Goal: Information Seeking & Learning: Learn about a topic

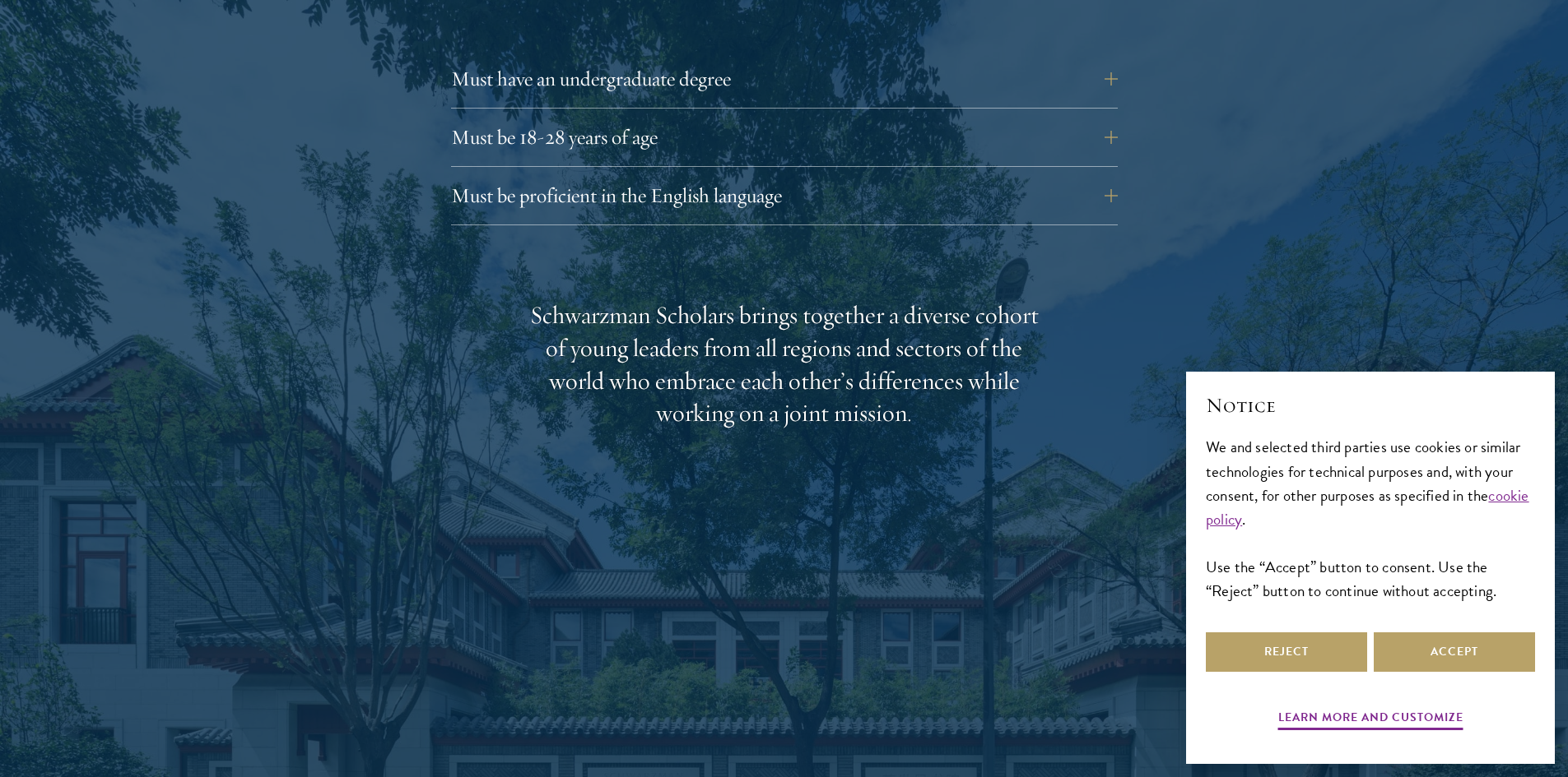
scroll to position [2796, 0]
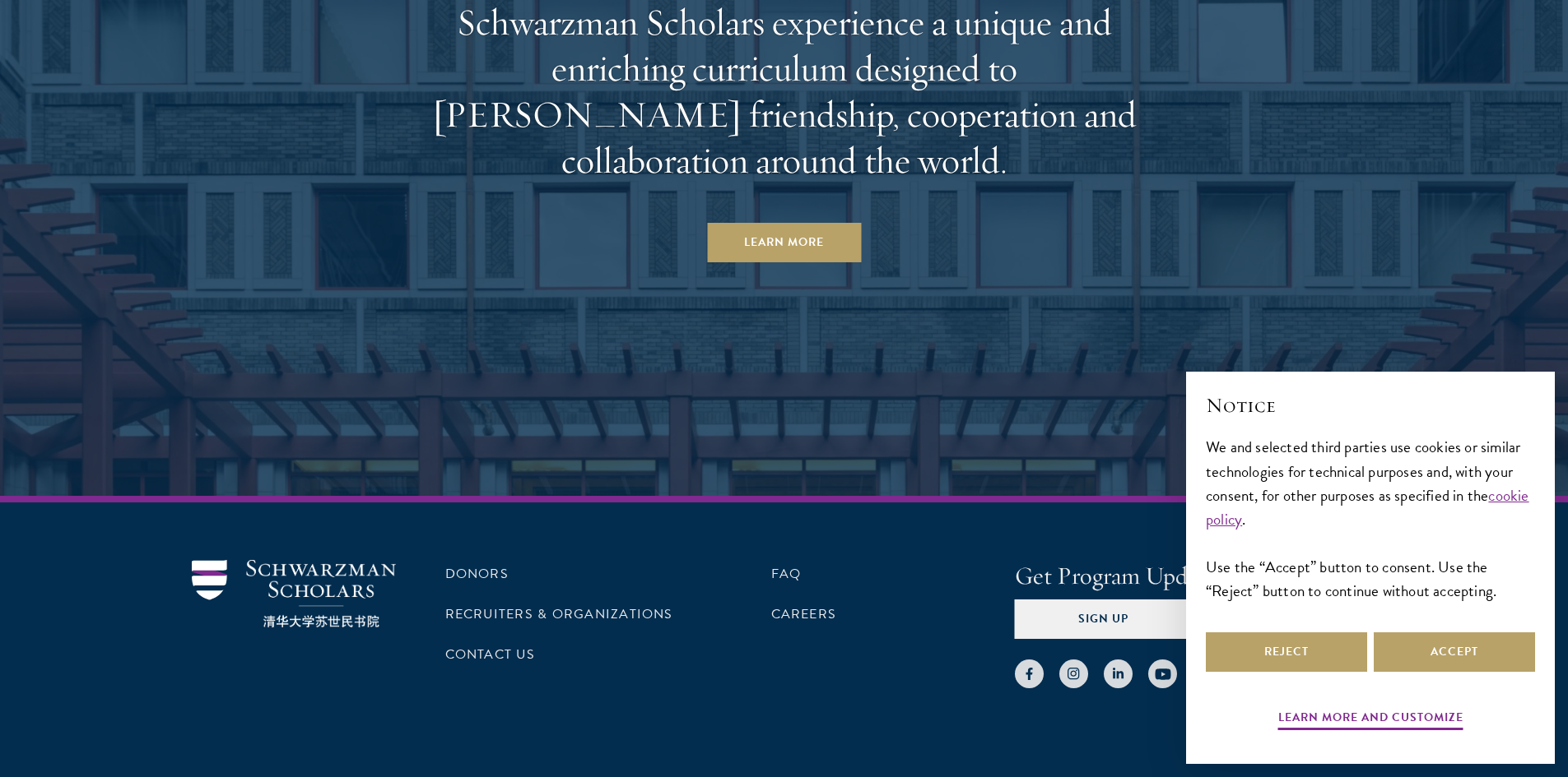
scroll to position [8622, 0]
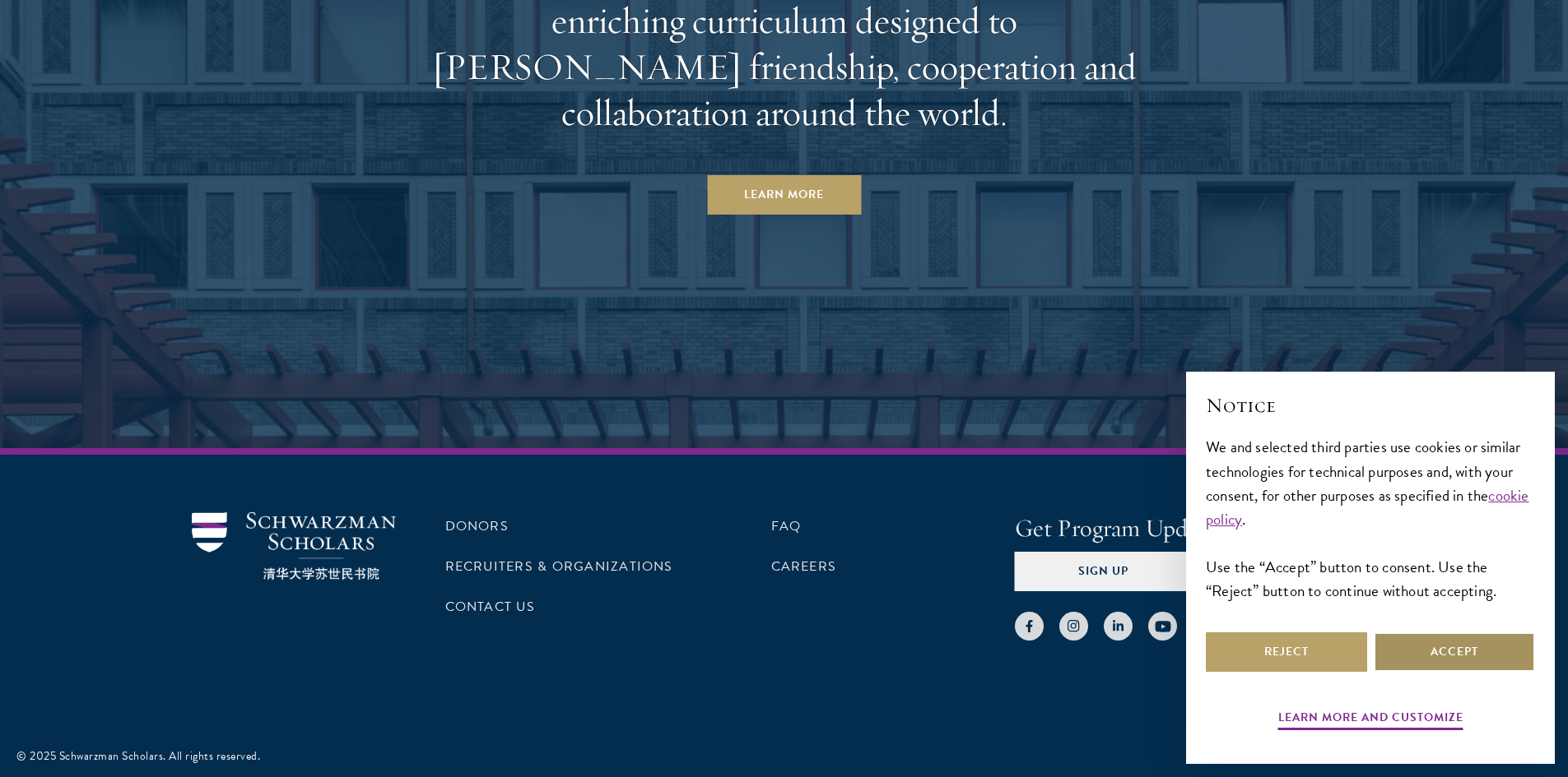
click at [1487, 652] on button "Accept" at bounding box center [1454, 653] width 161 height 40
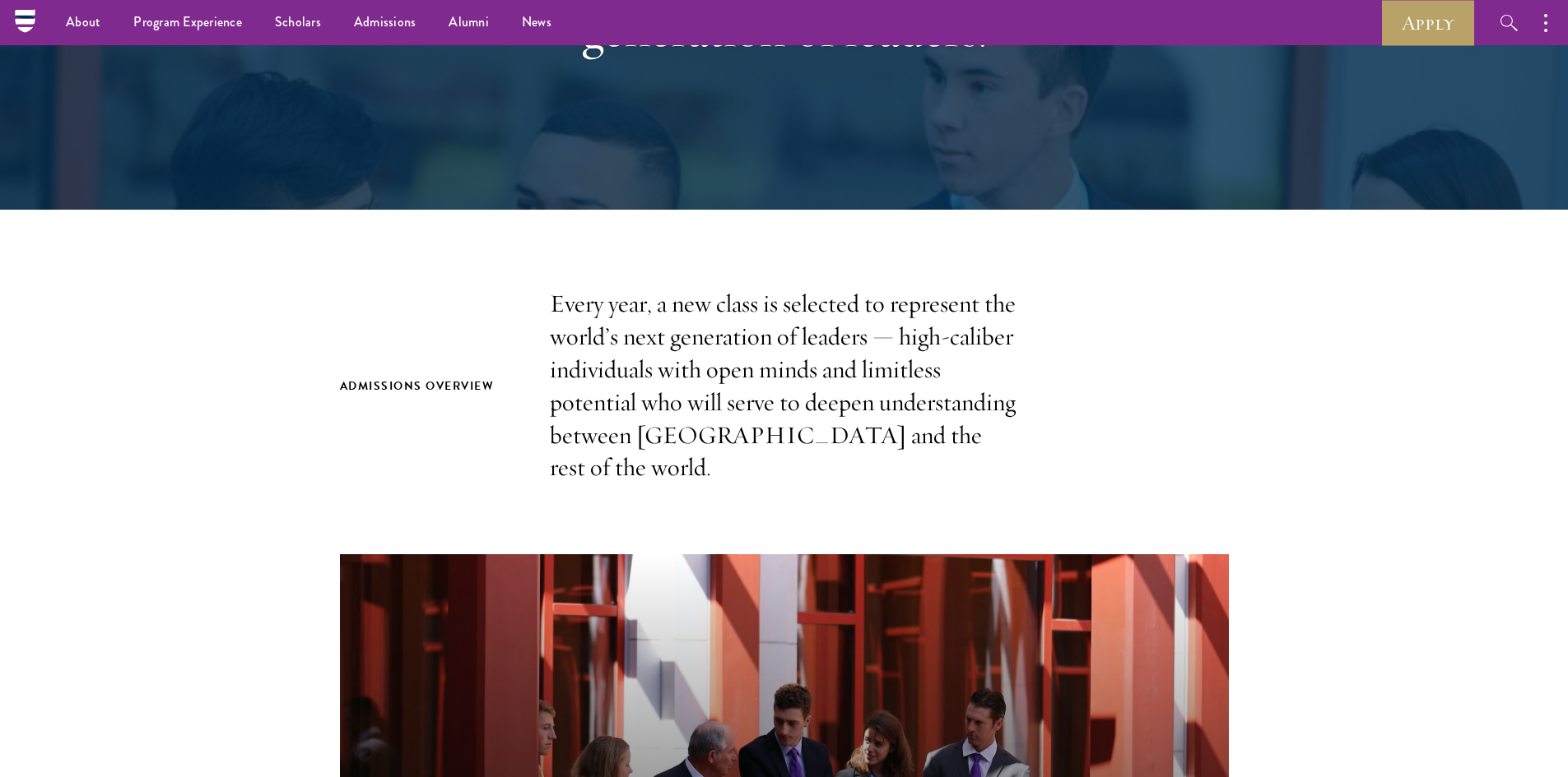
scroll to position [0, 0]
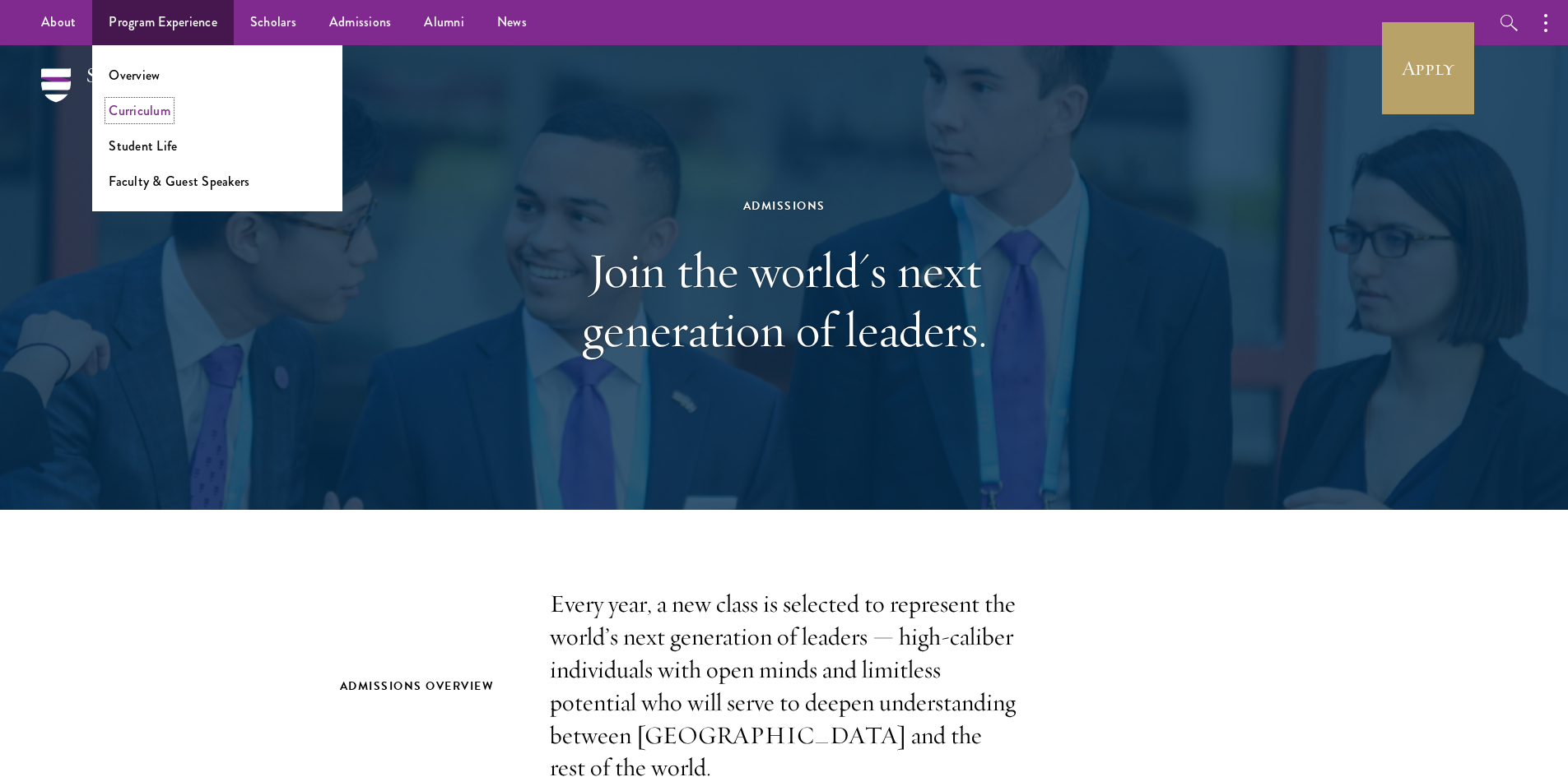
click at [161, 116] on link "Curriculum" at bounding box center [139, 111] width 62 height 19
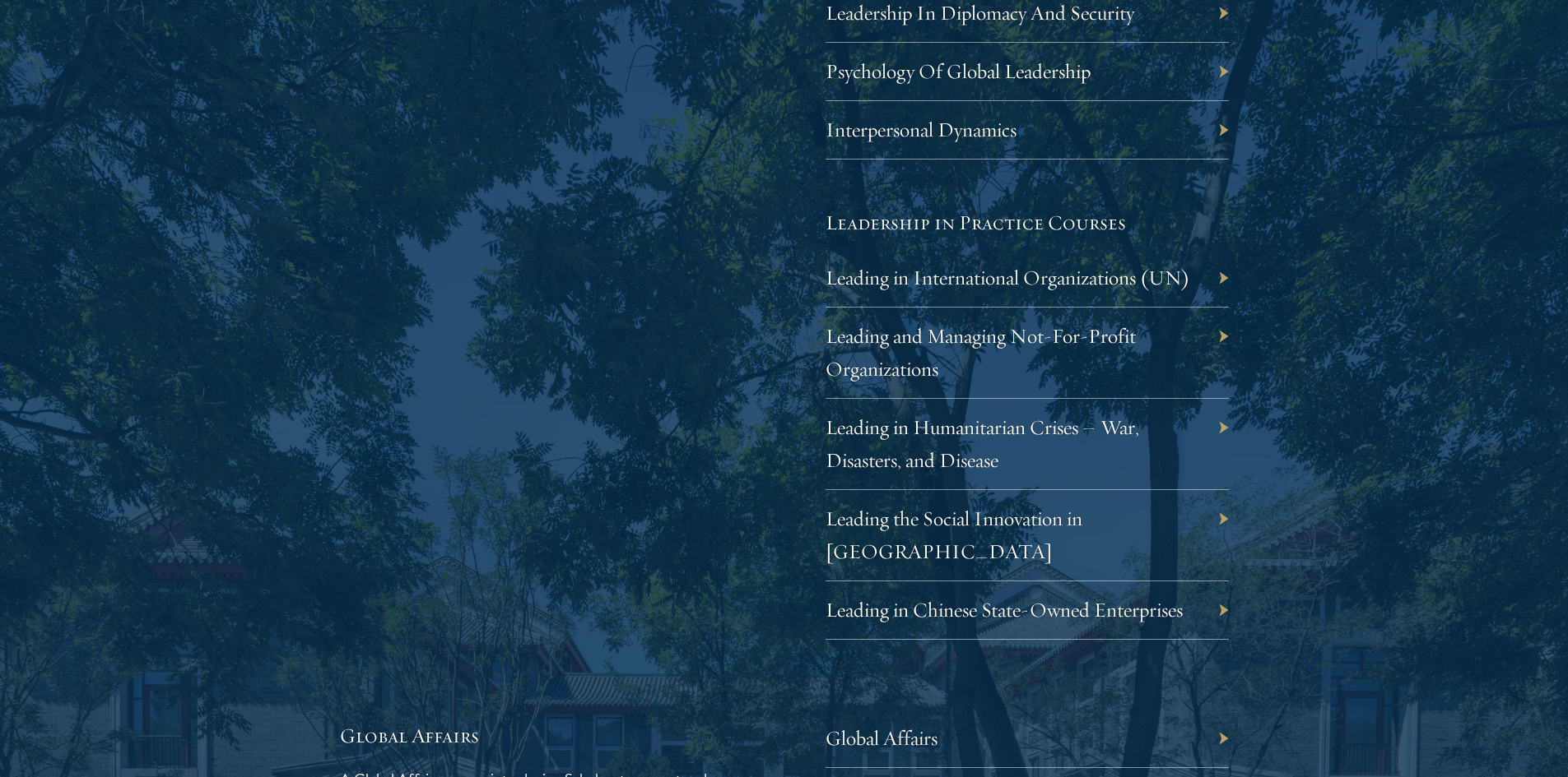
scroll to position [3619, 0]
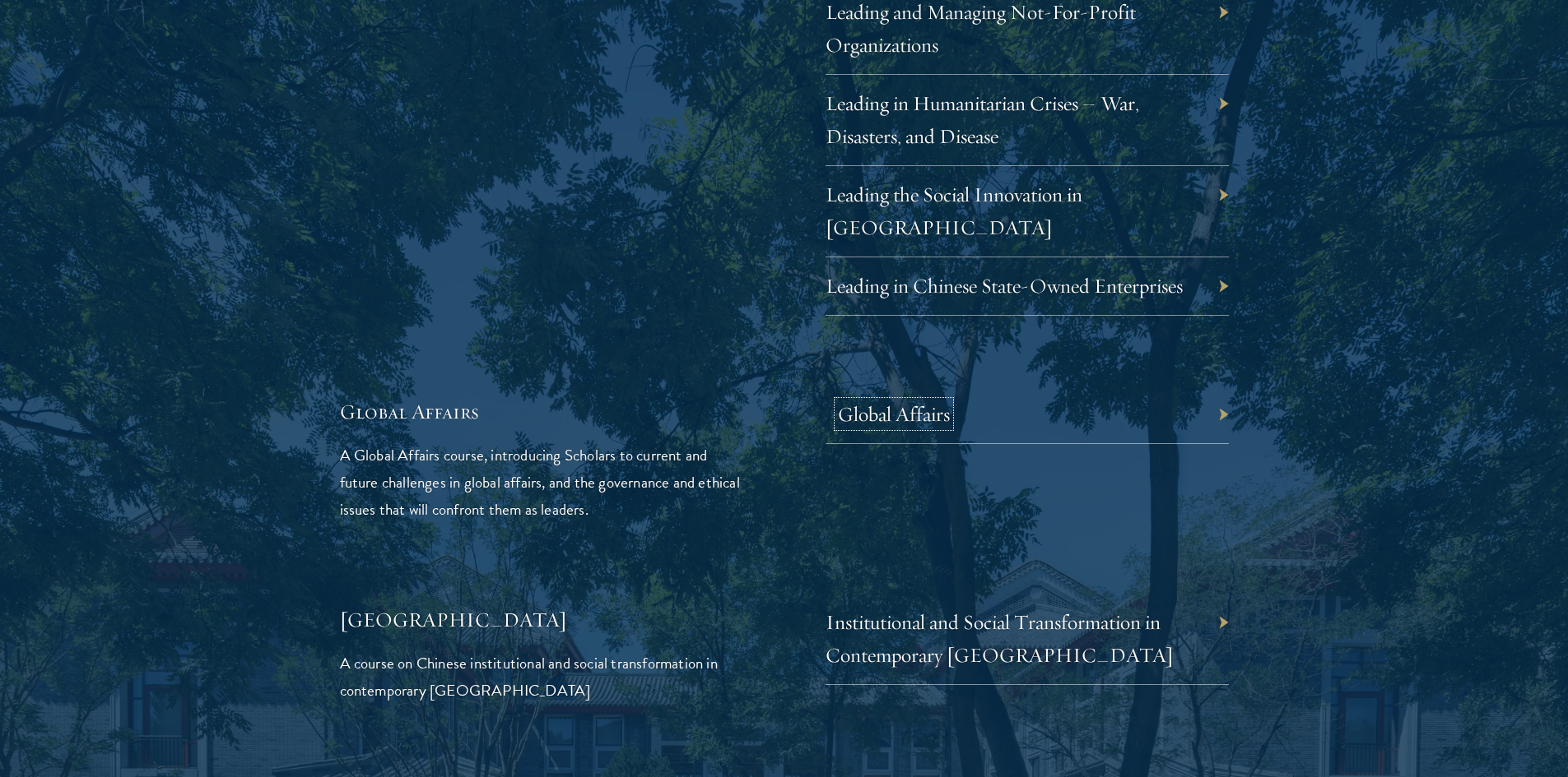
click at [933, 402] on link "Global Affairs" at bounding box center [894, 414] width 112 height 26
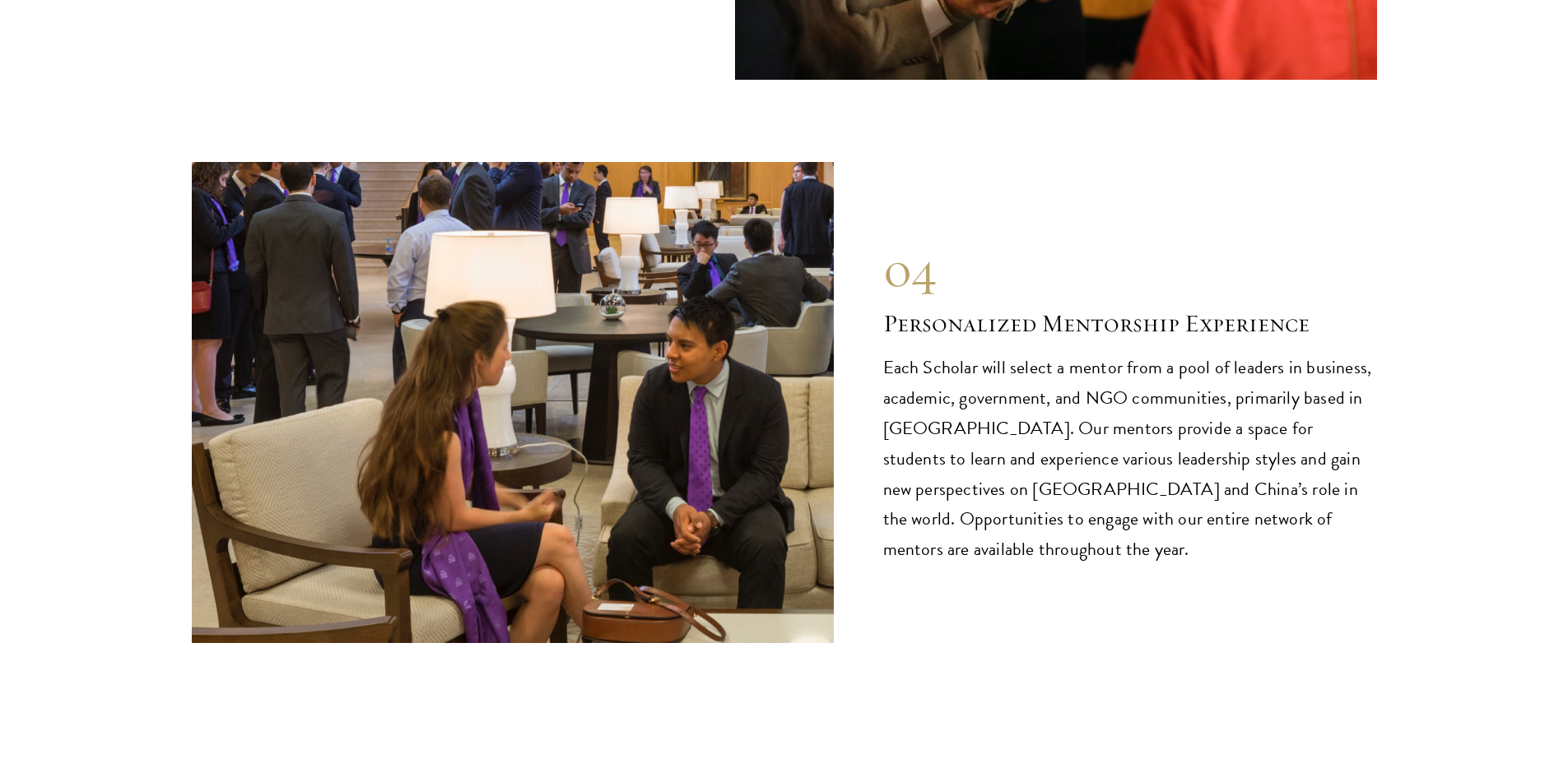
scroll to position [9048, 0]
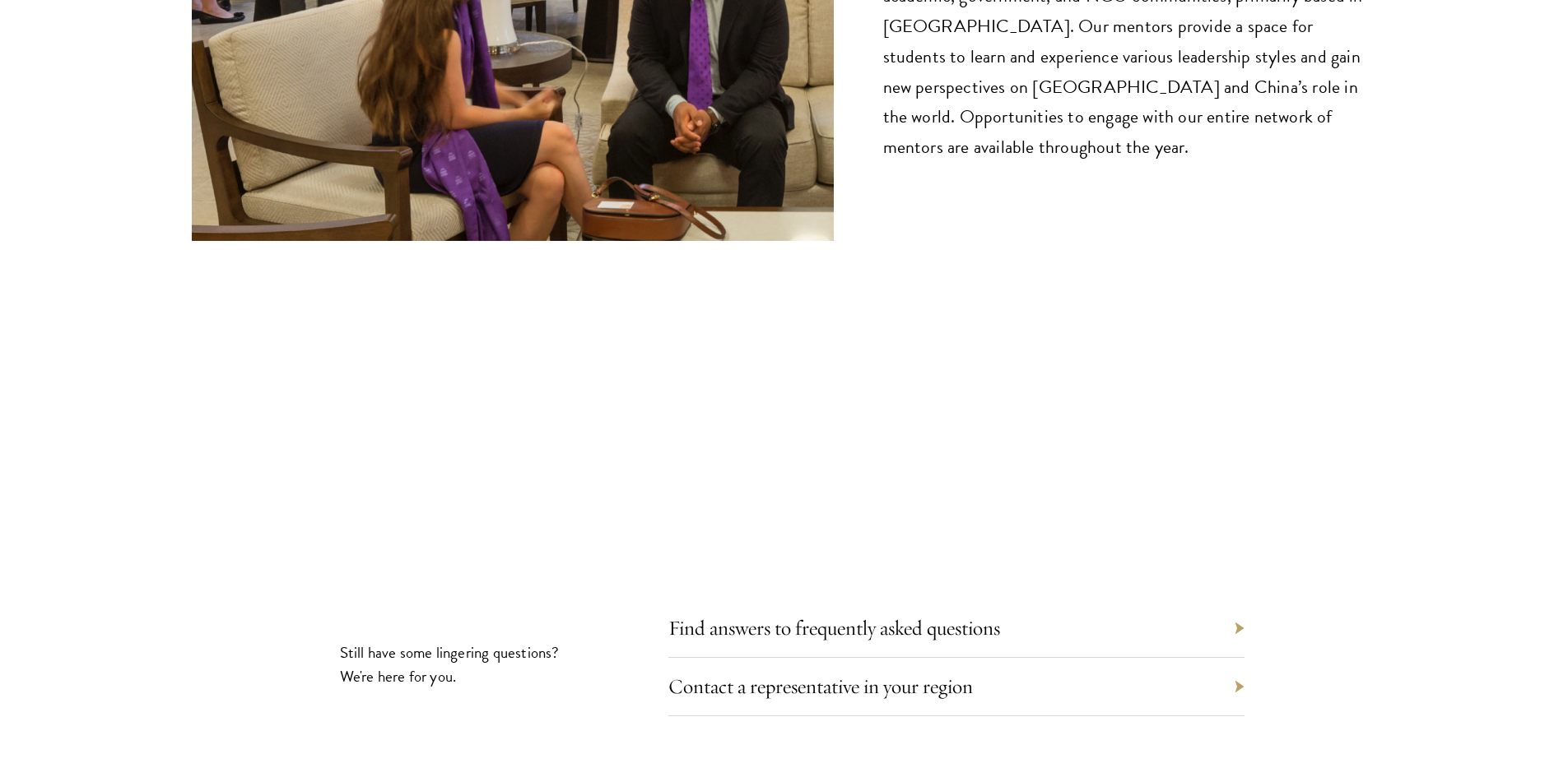
click at [1067, 600] on div "Find answers to frequently asked questions" at bounding box center [957, 629] width 576 height 59
click at [1046, 600] on div "Find answers to frequently asked questions" at bounding box center [957, 629] width 576 height 59
click at [1246, 612] on section "Still have some lingering questions? We're here for you. Find answers to freque…" at bounding box center [784, 759] width 1568 height 295
click at [938, 615] on link "Find answers to frequently asked questions" at bounding box center [847, 627] width 332 height 26
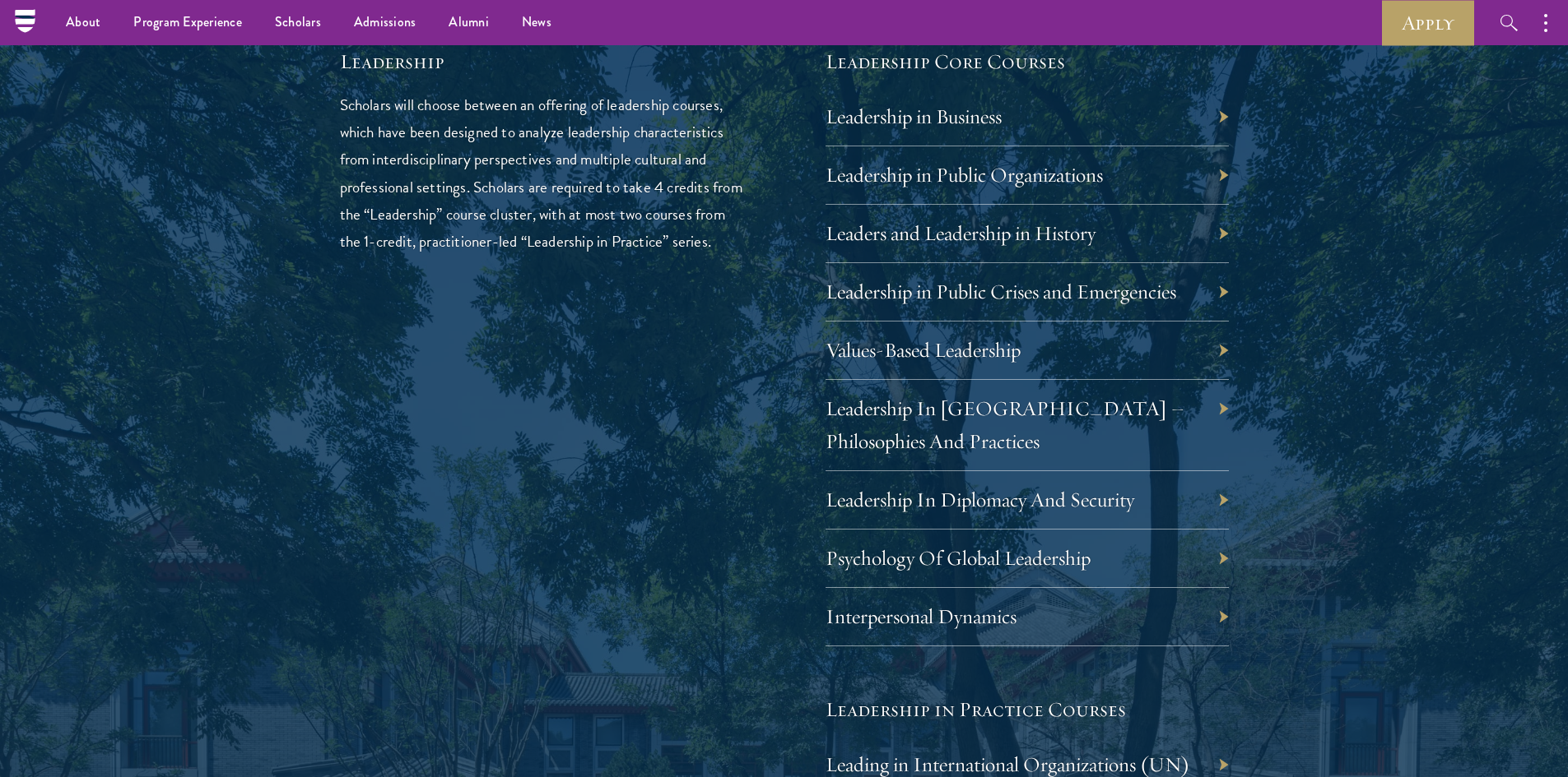
scroll to position [2796, 0]
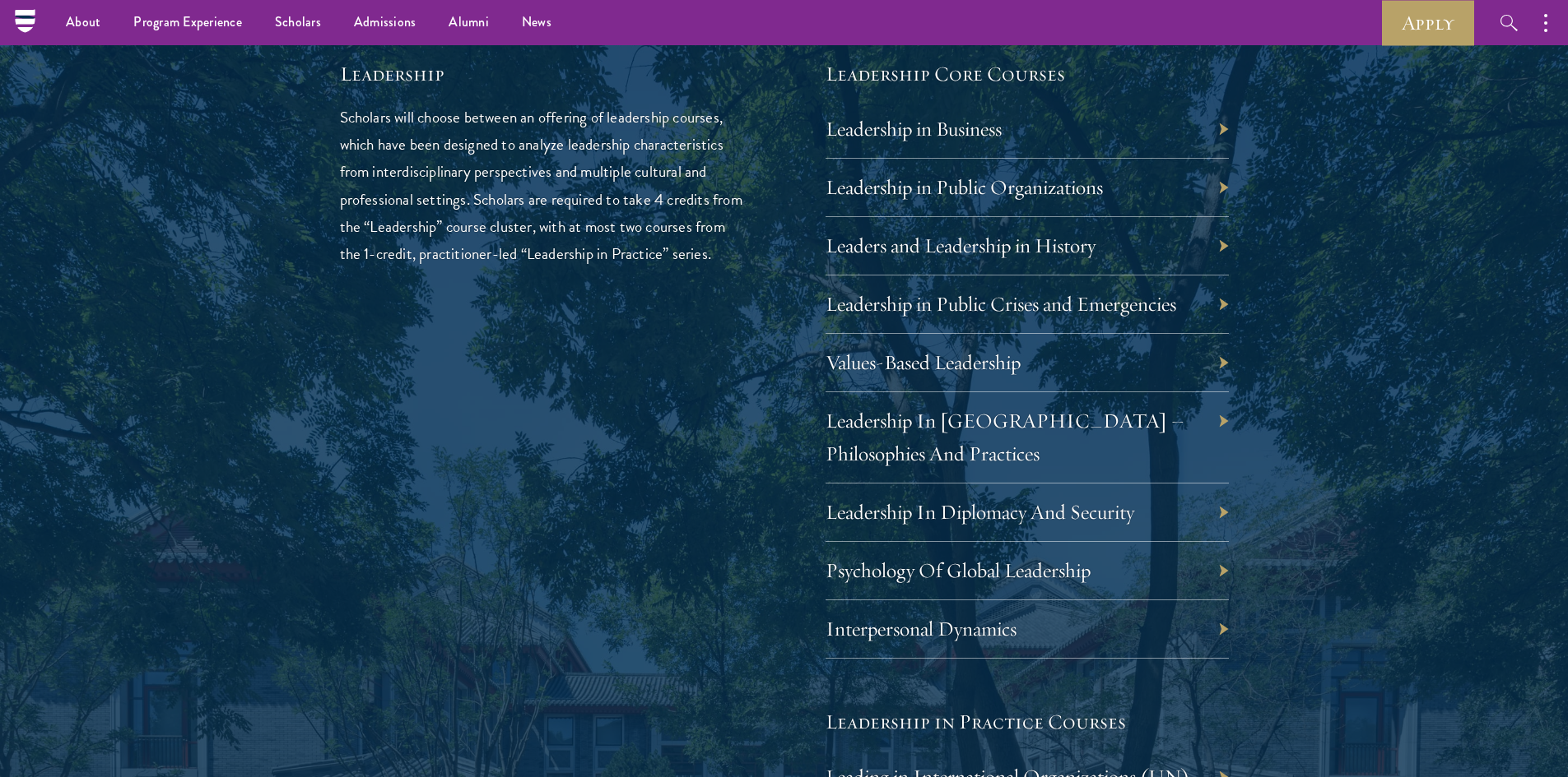
click at [1013, 586] on div "Psychology Of Global Leadership" at bounding box center [1027, 571] width 403 height 59
click at [1019, 579] on link "Psychology Of Global Leadership" at bounding box center [971, 570] width 265 height 26
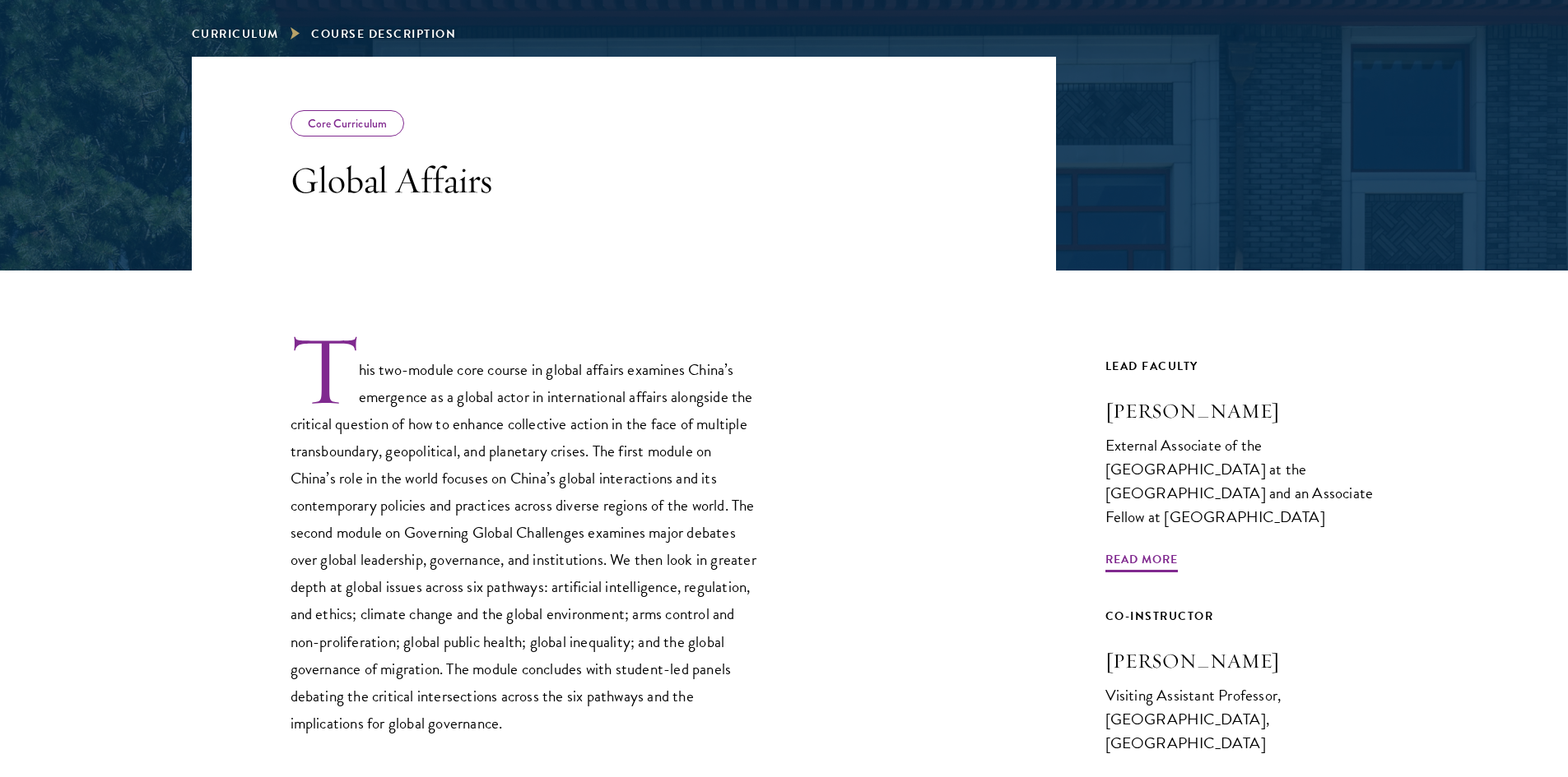
scroll to position [246, 0]
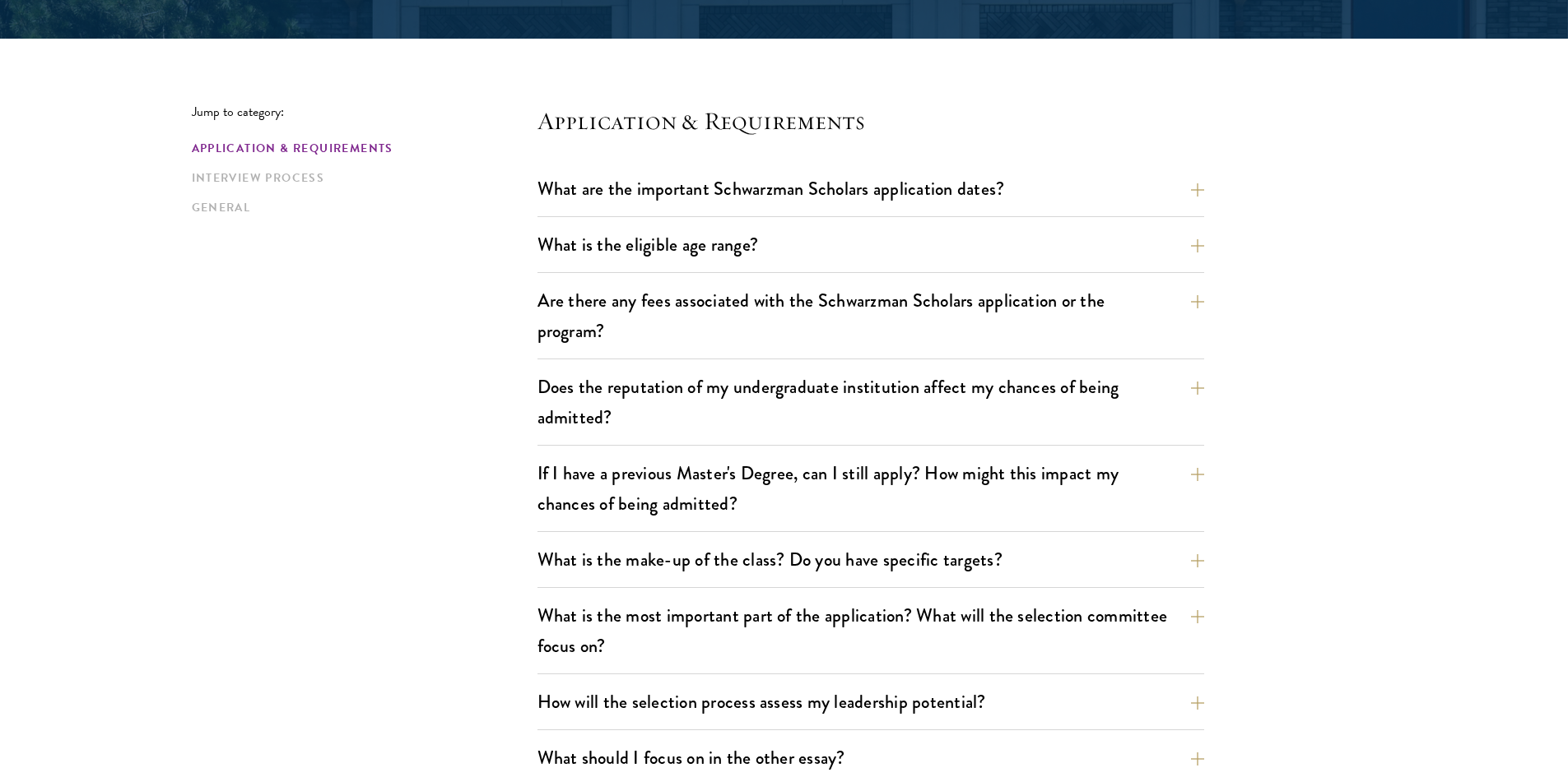
scroll to position [411, 0]
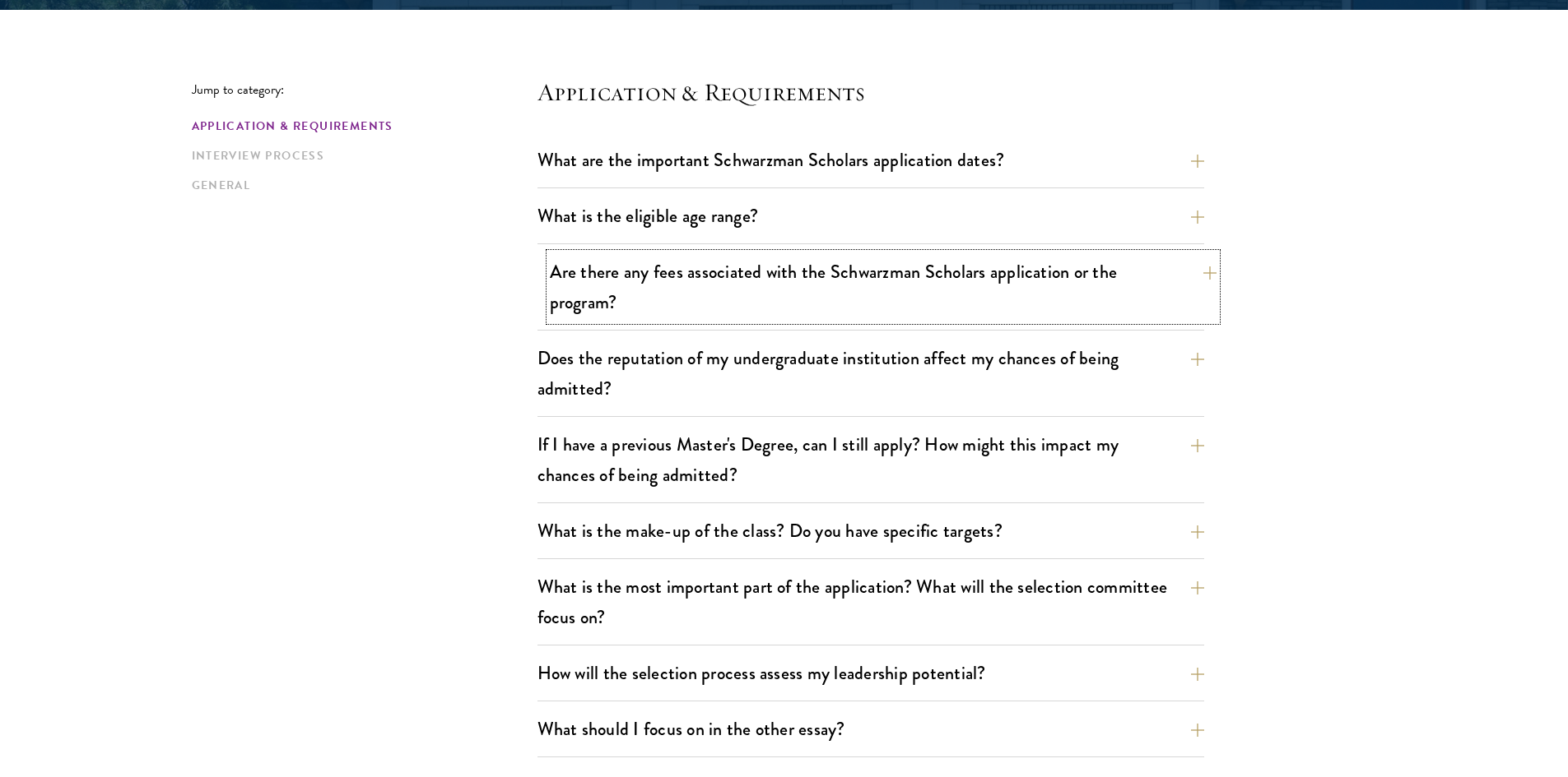
click at [792, 276] on button "Are there any fees associated with the Schwarzman Scholars application or the p…" at bounding box center [883, 286] width 666 height 67
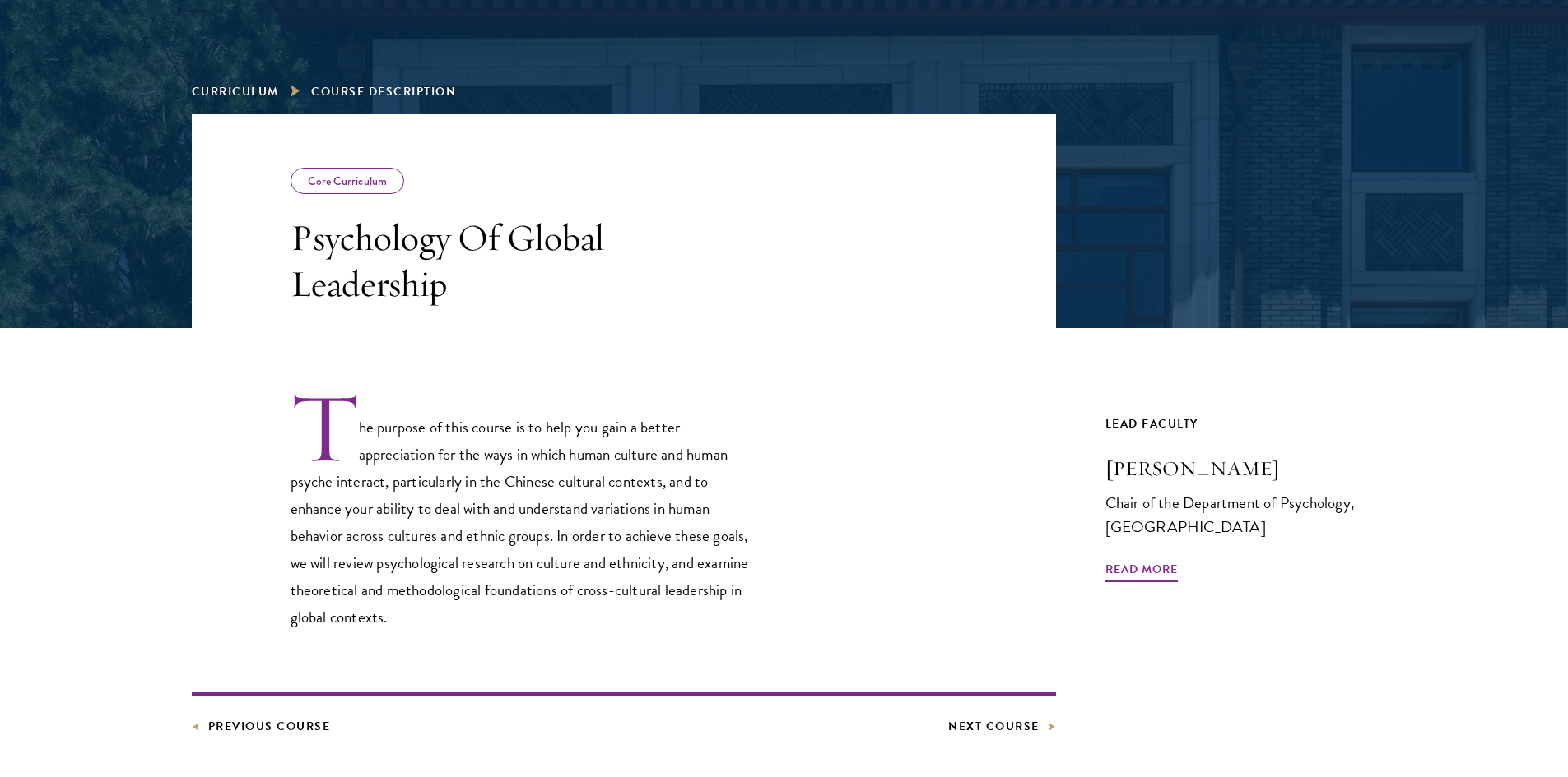
scroll to position [411, 0]
